Goal: Book appointment/travel/reservation

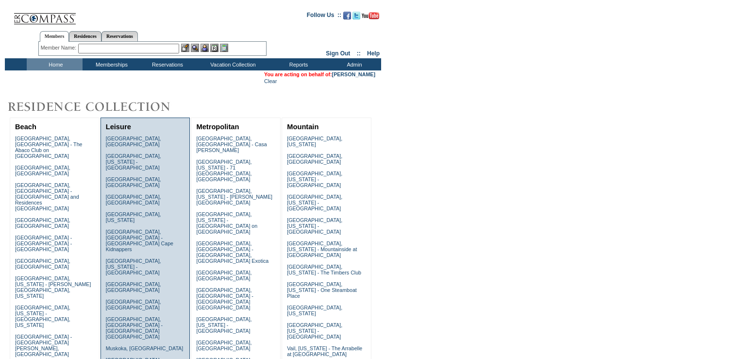
scroll to position [207, 0]
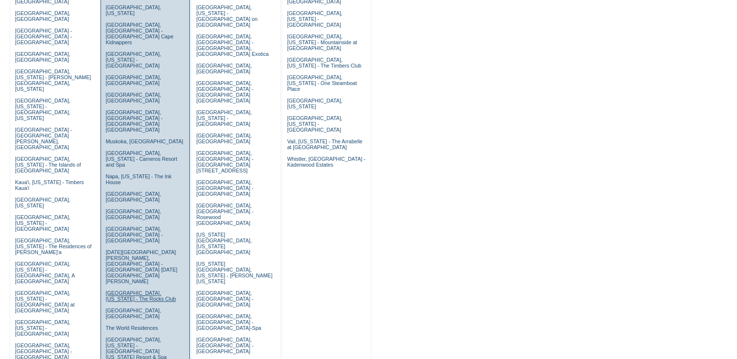
click at [118, 290] on link "Scottsdale, Arizona - The Rocks Club" at bounding box center [141, 296] width 70 height 12
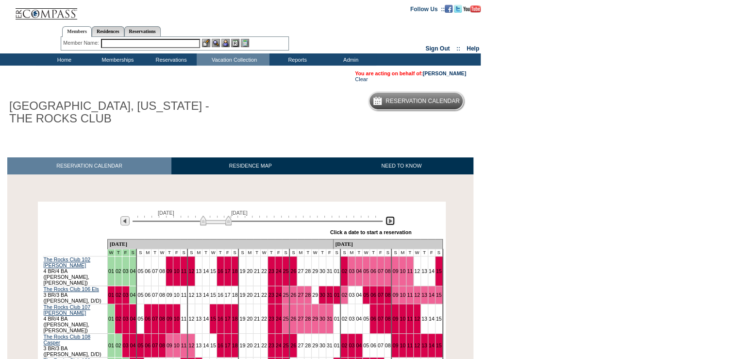
click at [390, 219] on img at bounding box center [389, 220] width 9 height 9
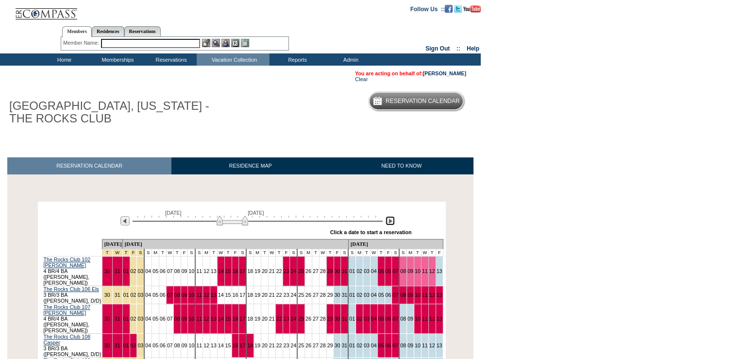
click at [390, 219] on img at bounding box center [389, 220] width 9 height 9
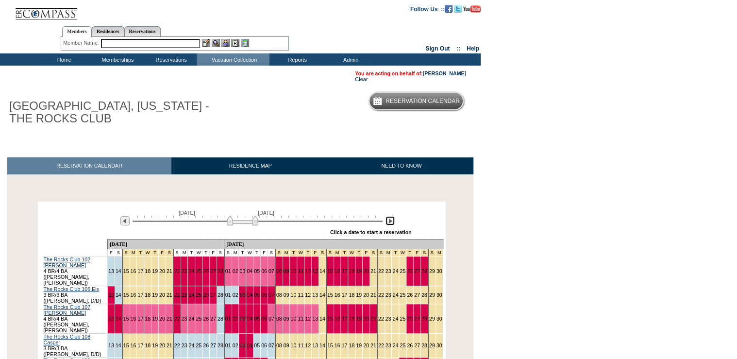
click at [246, 223] on img at bounding box center [243, 220] width 32 height 10
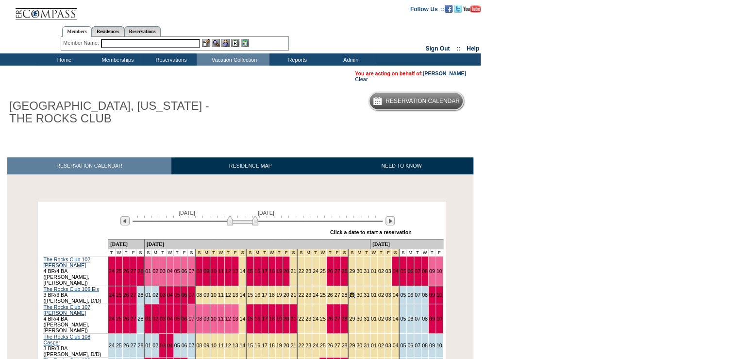
click at [349, 292] on link "29" at bounding box center [352, 295] width 6 height 6
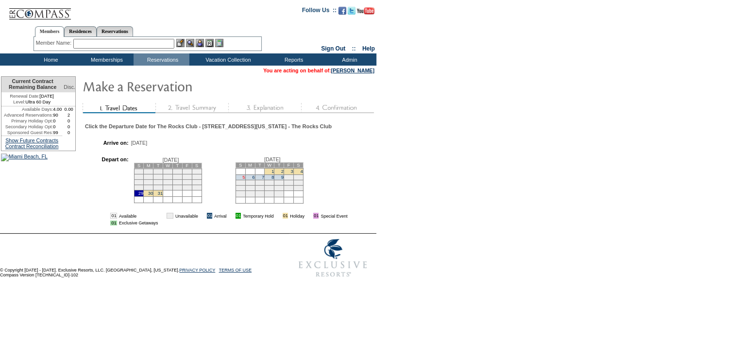
click at [245, 180] on link "5" at bounding box center [243, 177] width 2 height 5
